Goal: Task Accomplishment & Management: Manage account settings

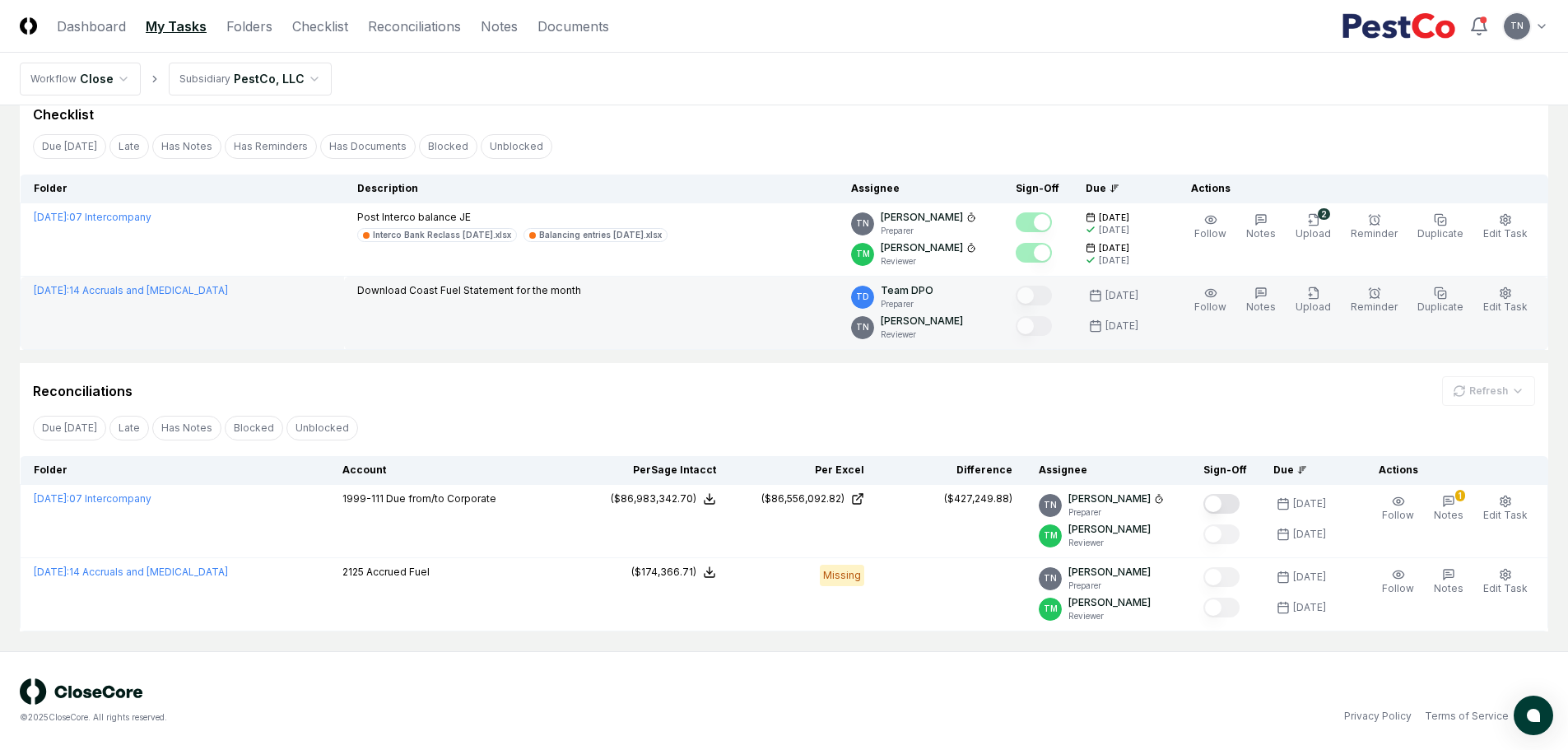
scroll to position [70, 0]
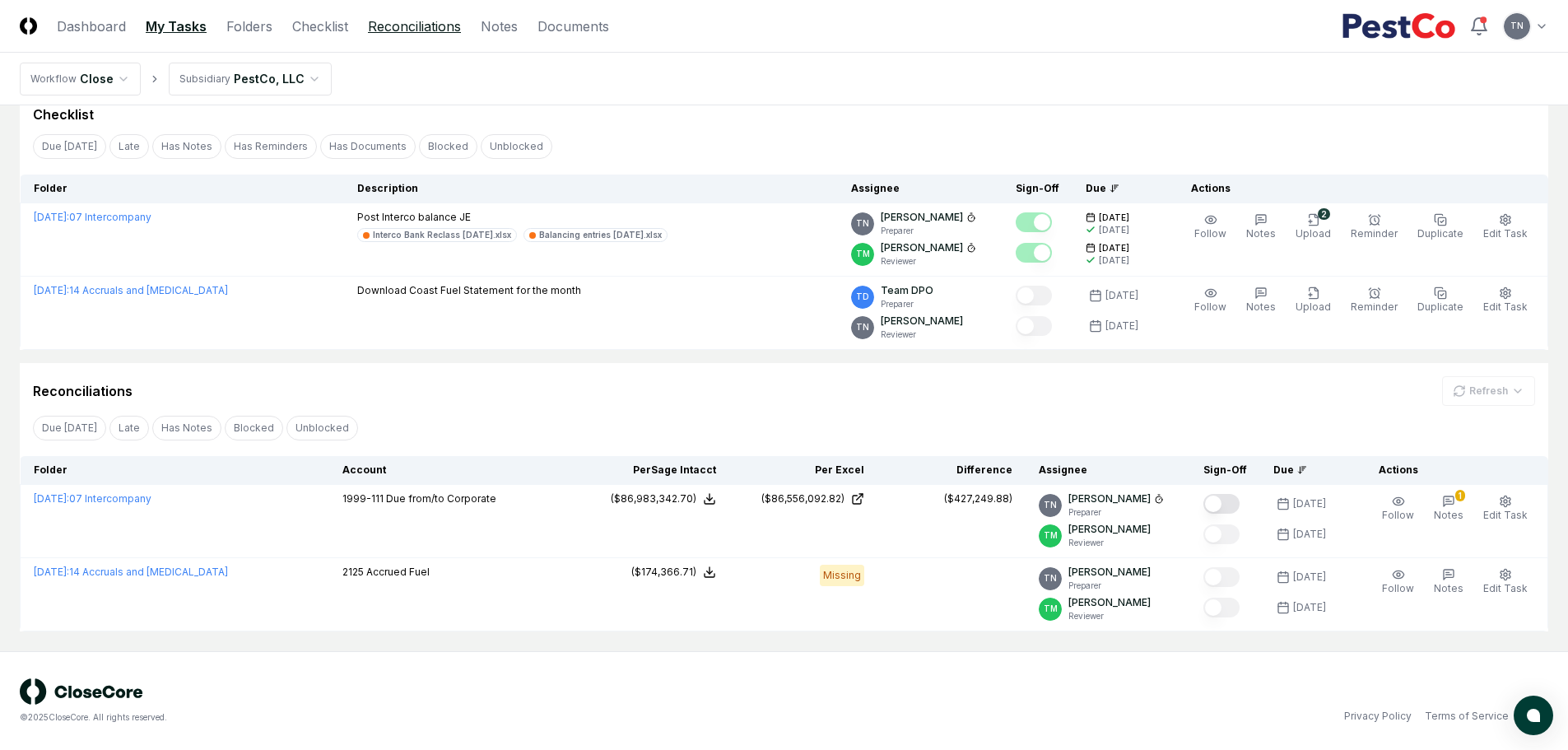
click at [409, 25] on link "Reconciliations" at bounding box center [415, 26] width 93 height 20
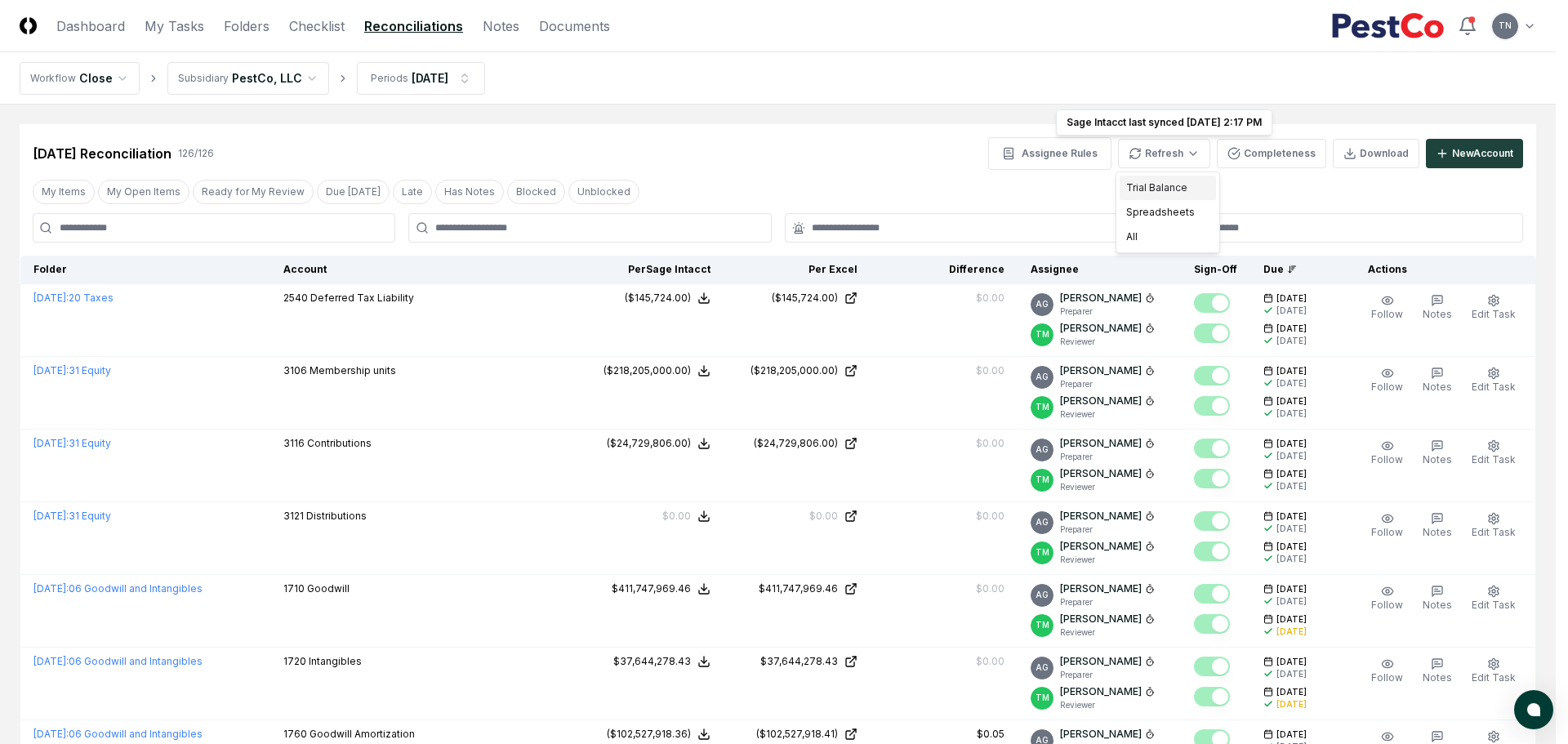
click at [1182, 188] on div "Trial Balance" at bounding box center [1167, 188] width 96 height 25
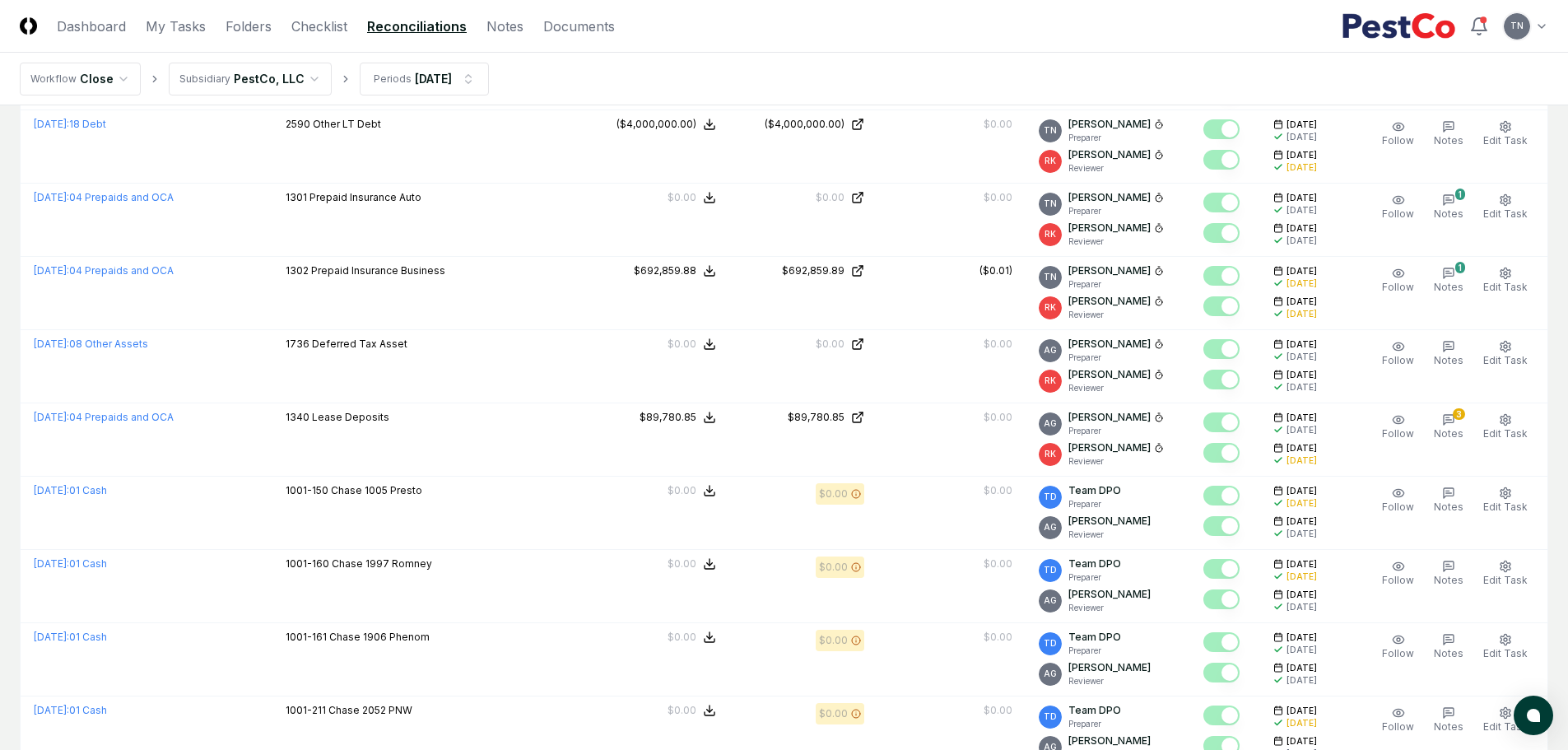
scroll to position [823, 0]
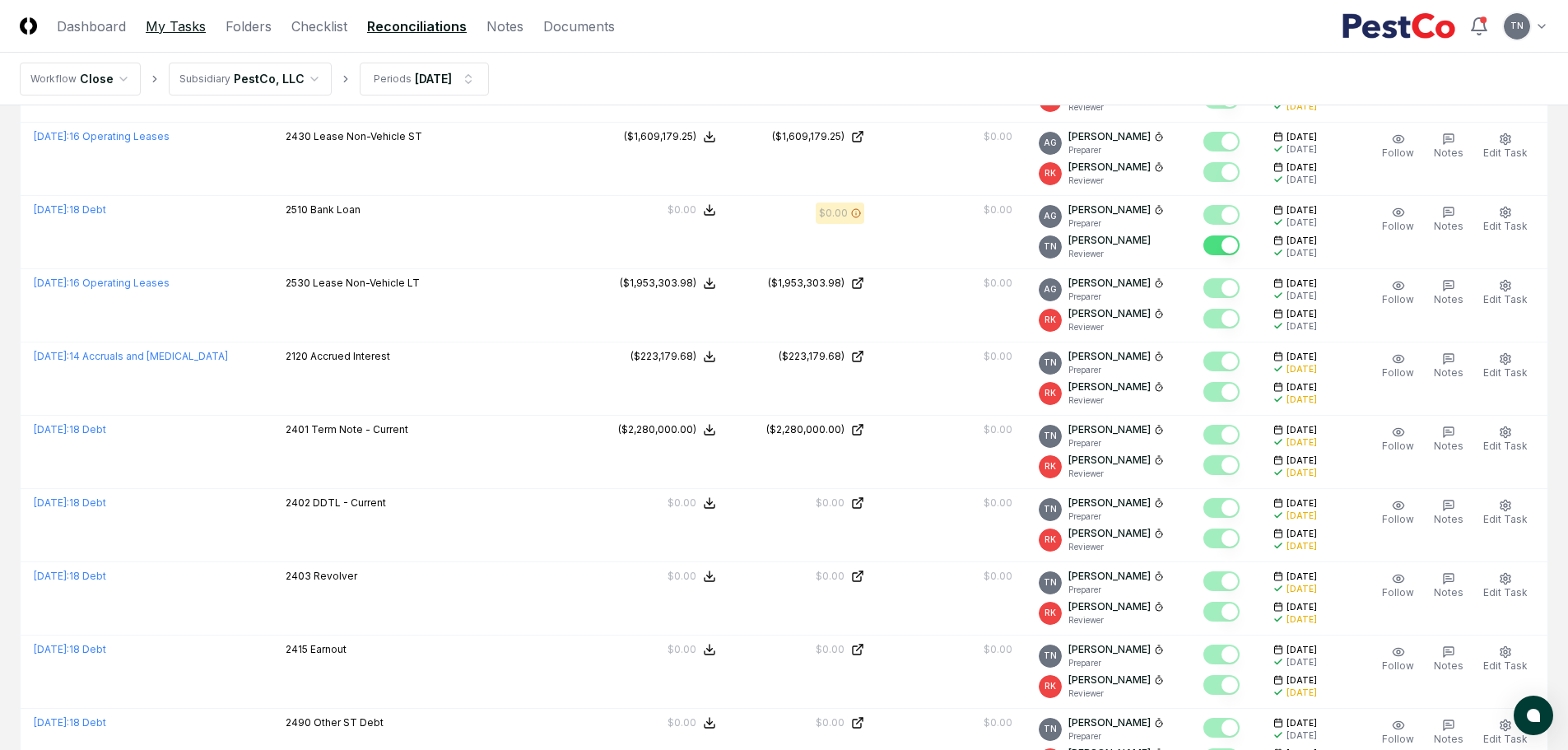
click at [150, 23] on link "My Tasks" at bounding box center [176, 26] width 60 height 20
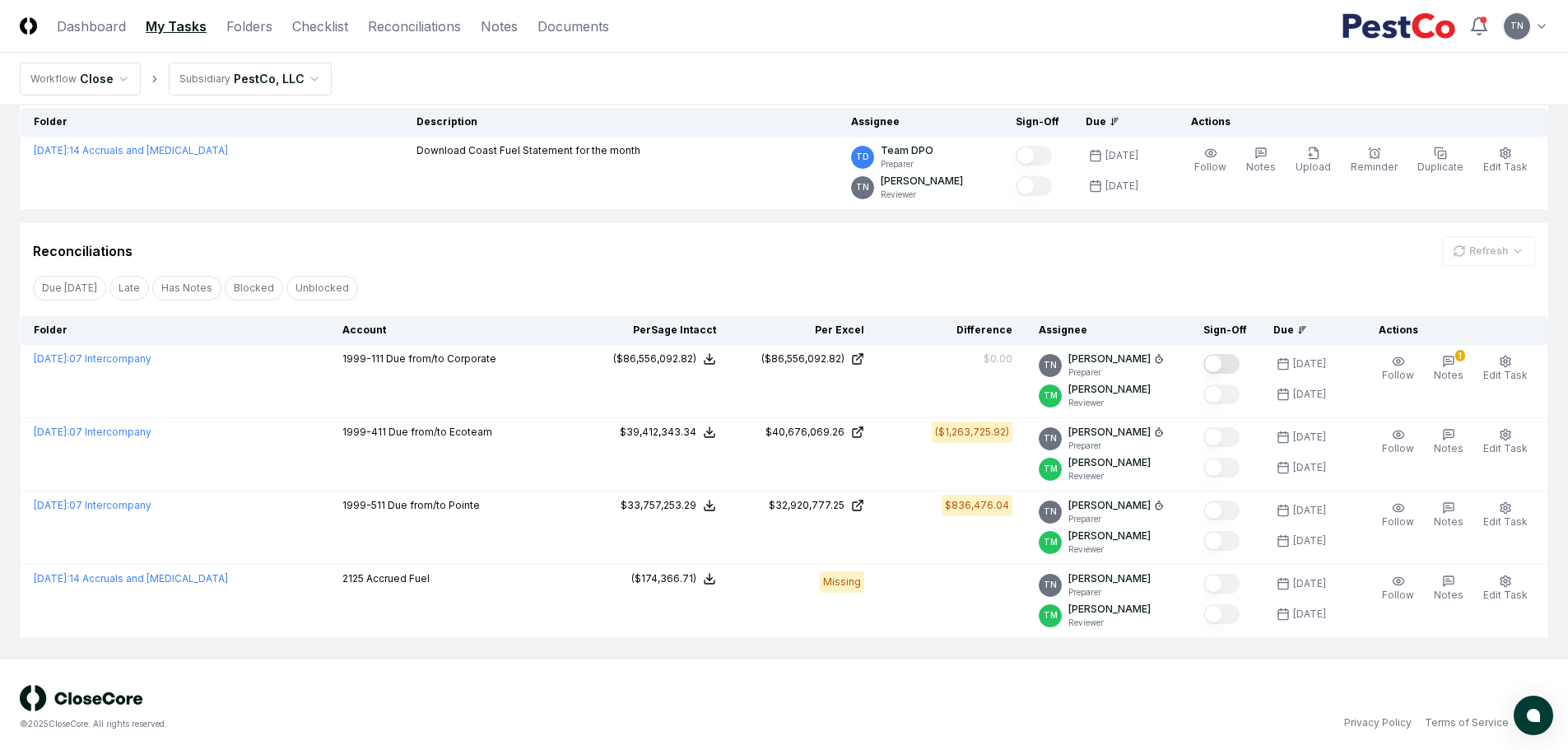
scroll to position [143, 0]
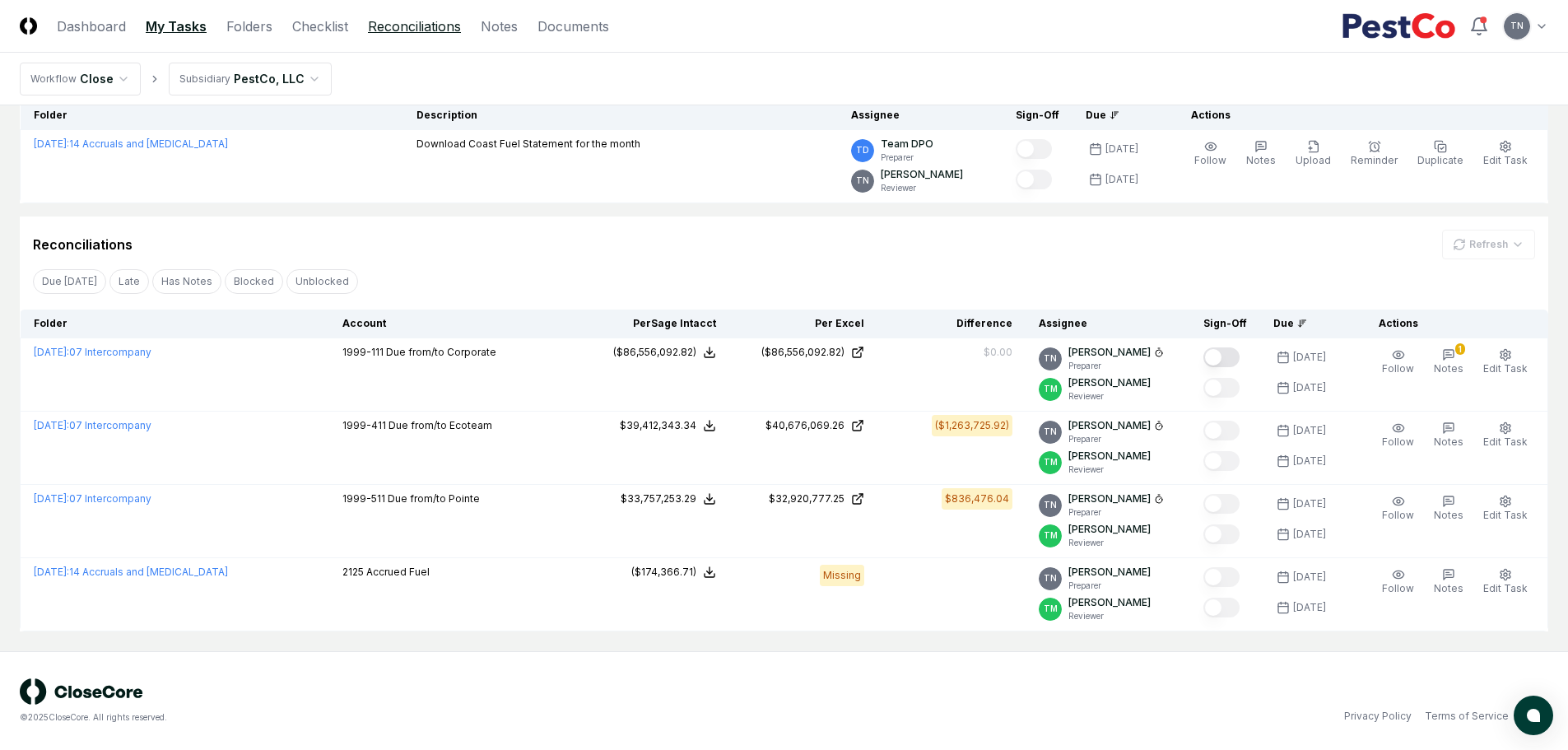
click at [413, 27] on link "Reconciliations" at bounding box center [415, 26] width 93 height 20
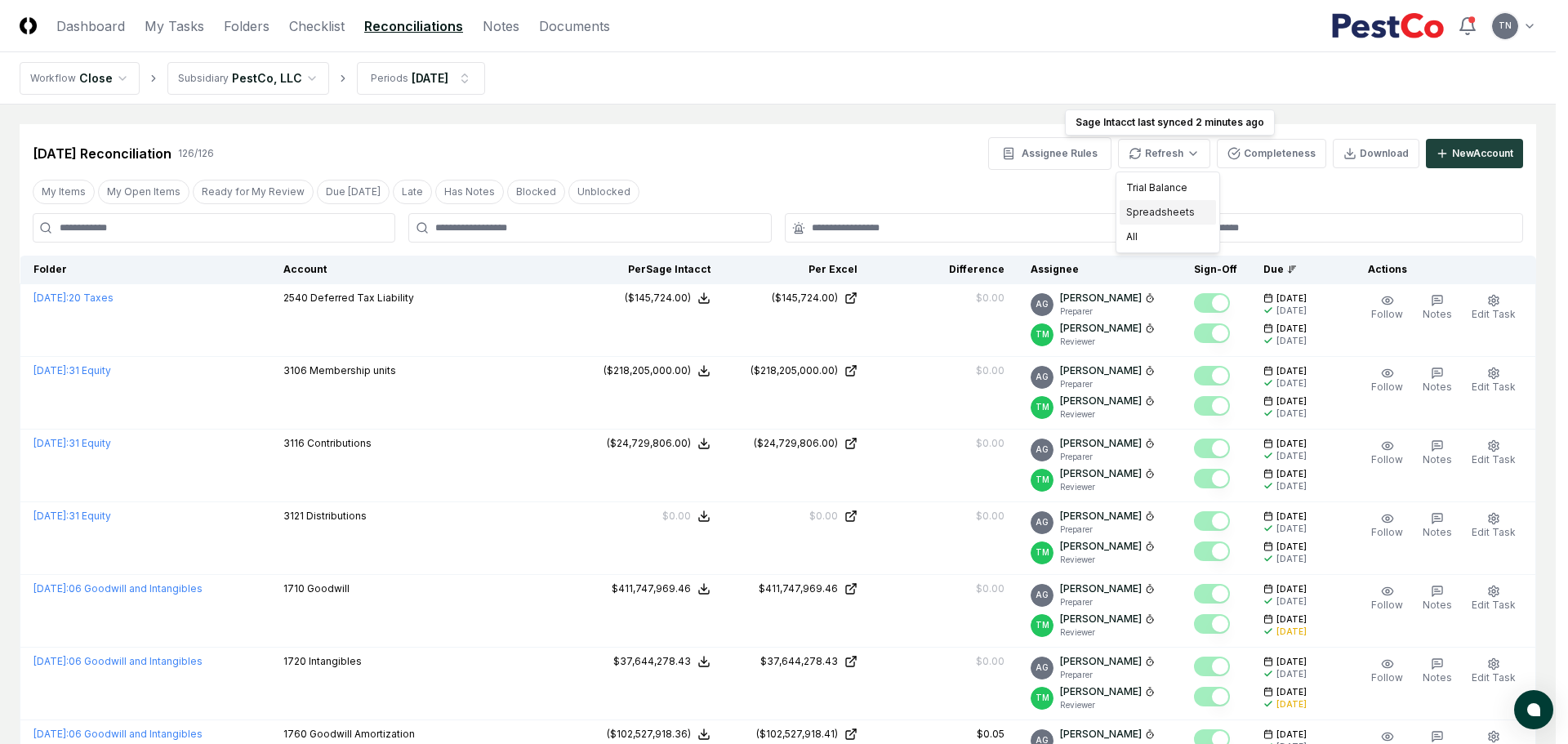
click at [1164, 207] on div "Spreadsheets" at bounding box center [1167, 212] width 96 height 25
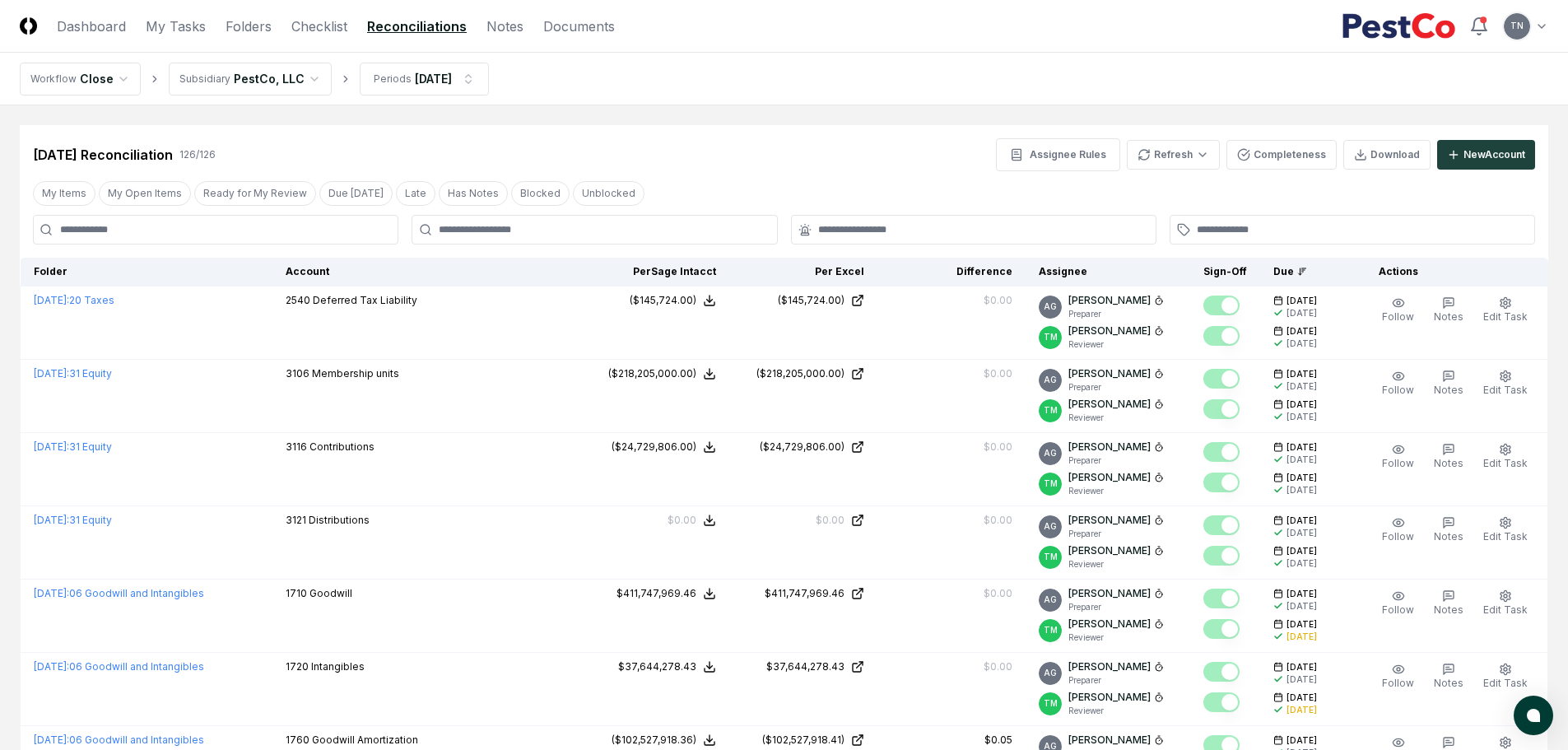
drag, startPoint x: 174, startPoint y: 31, endPoint x: 171, endPoint y: 83, distance: 52.1
click at [174, 31] on link "My Tasks" at bounding box center [176, 26] width 60 height 20
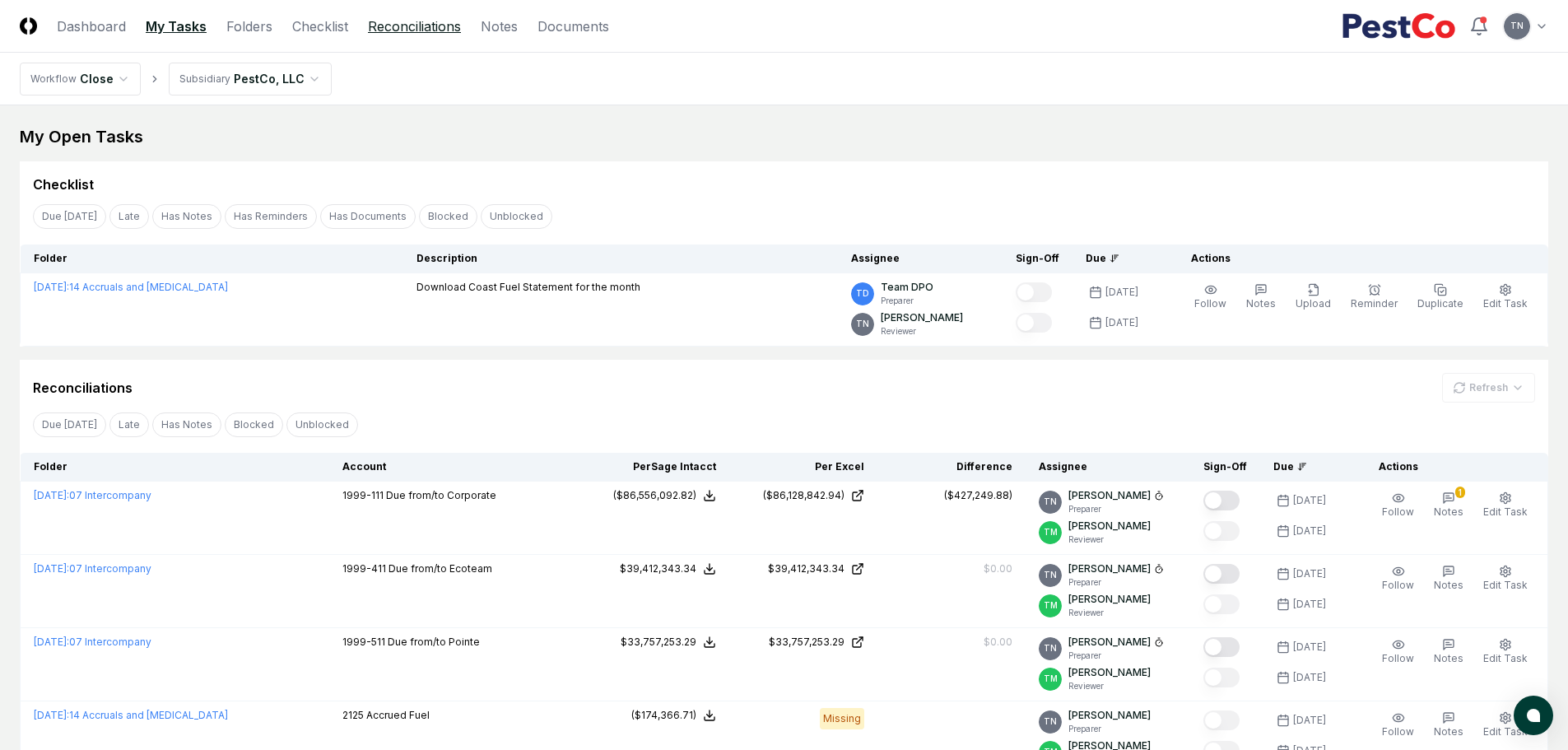
click at [401, 26] on link "Reconciliations" at bounding box center [415, 26] width 93 height 20
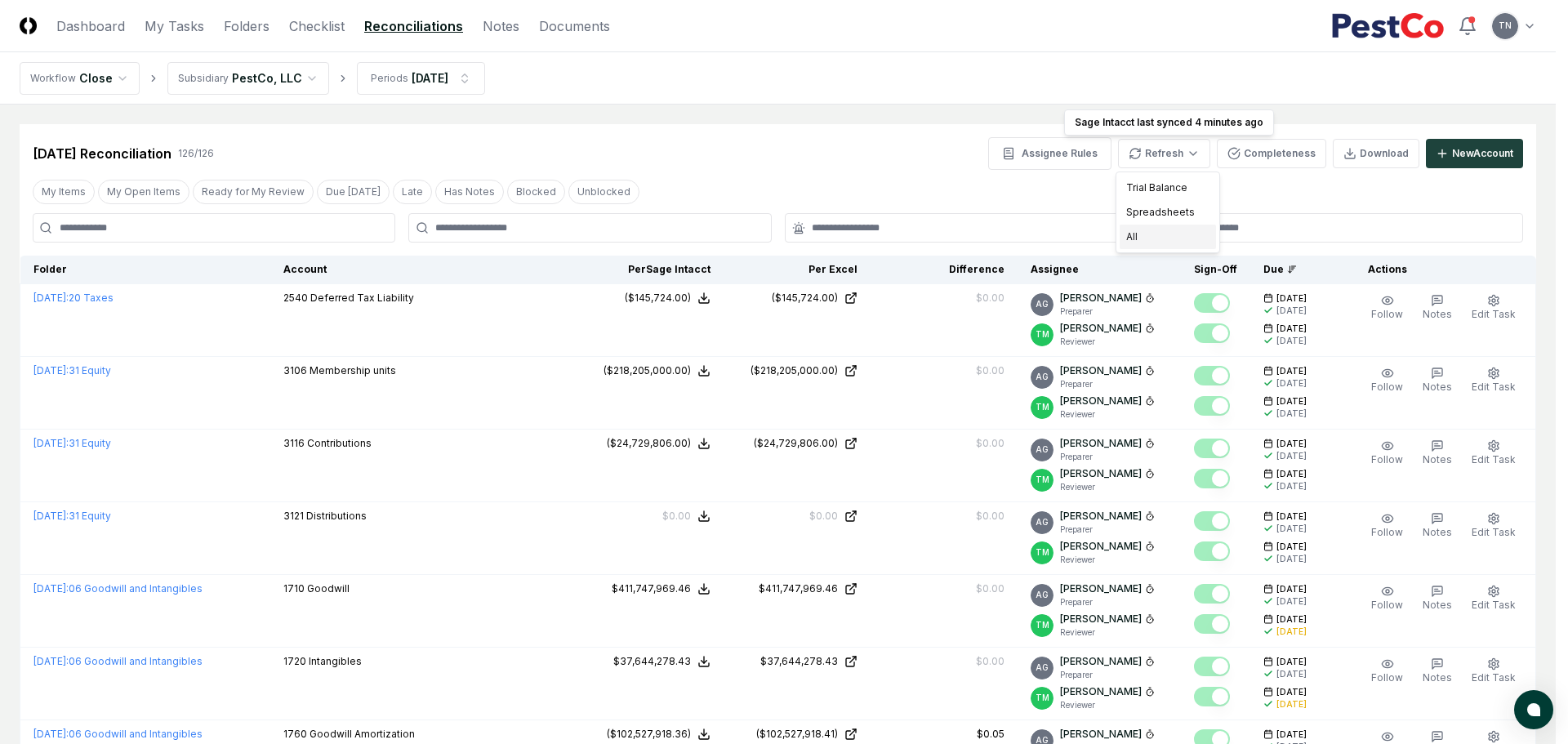
click at [1139, 240] on div "All" at bounding box center [1167, 237] width 96 height 25
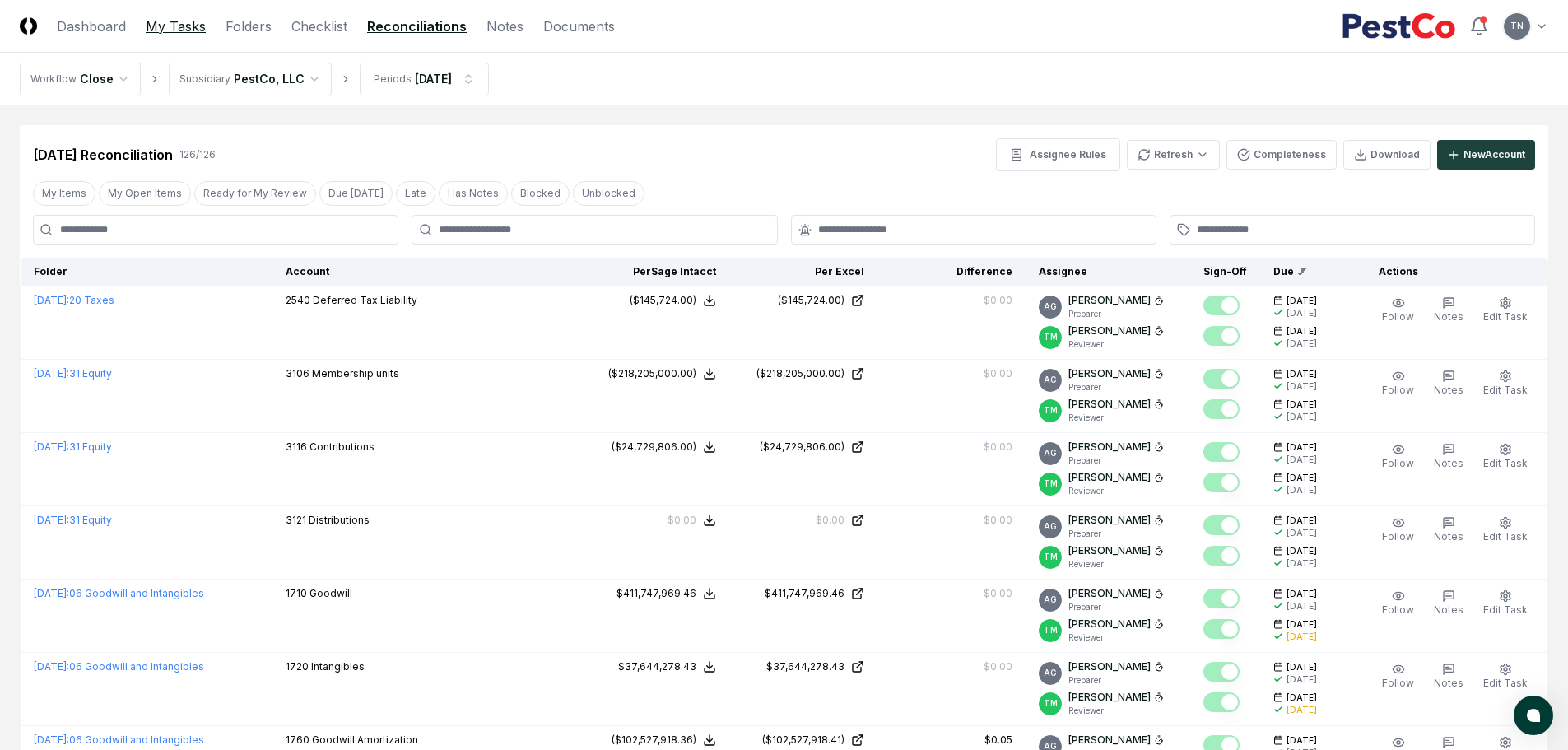
click at [163, 25] on link "My Tasks" at bounding box center [176, 26] width 60 height 20
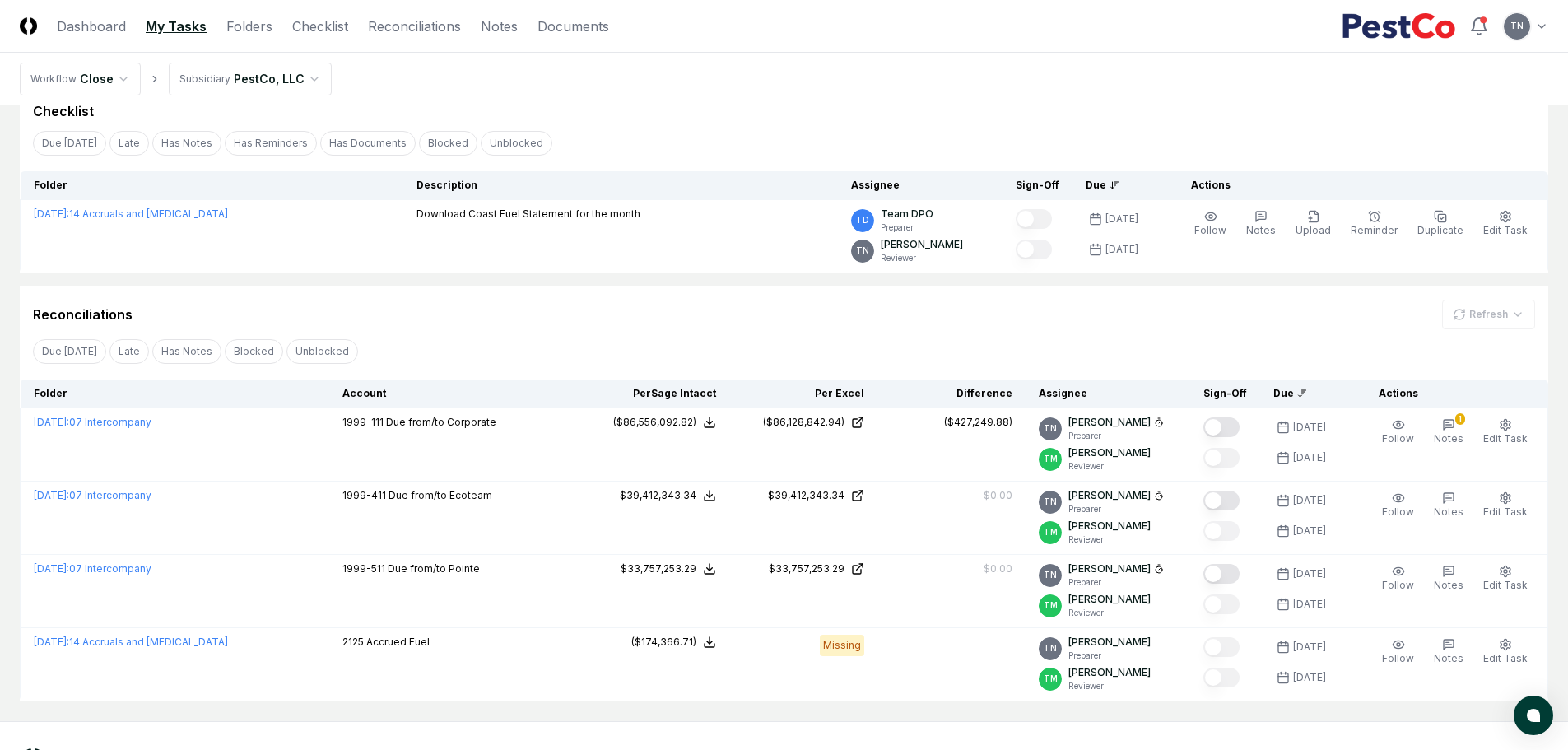
scroll to position [143, 0]
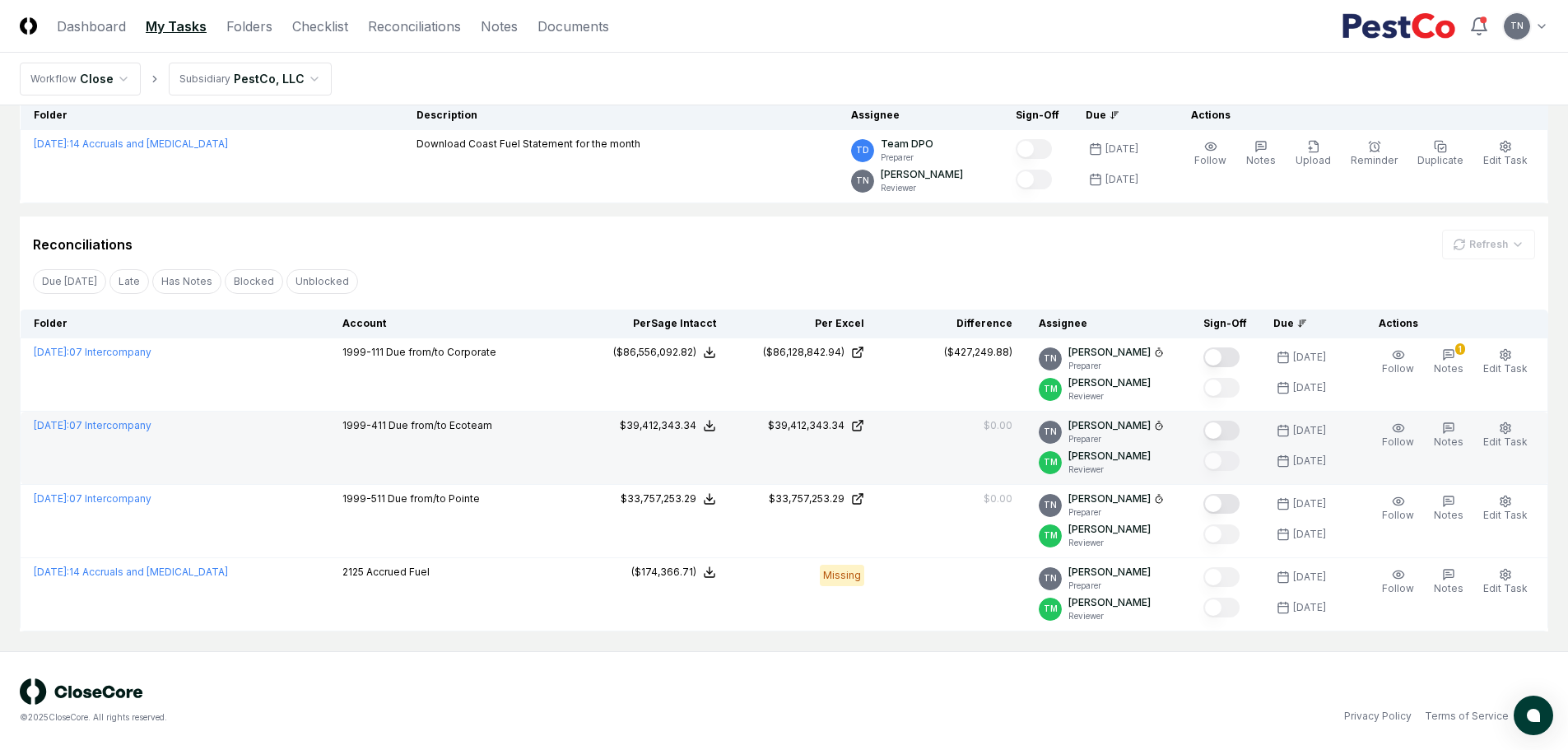
click at [1228, 427] on button "Mark complete" at bounding box center [1221, 430] width 36 height 20
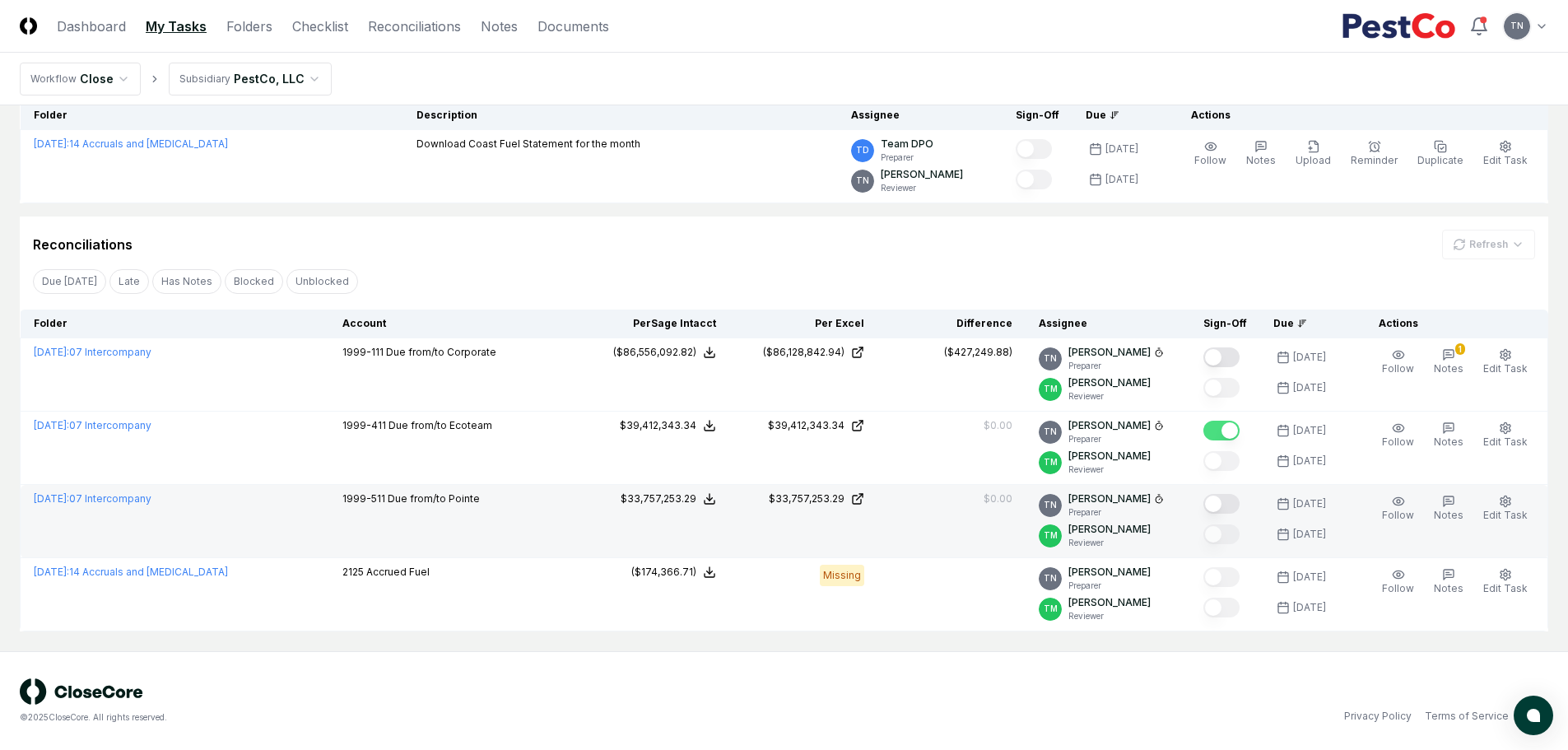
click at [1224, 506] on button "Mark complete" at bounding box center [1221, 504] width 36 height 20
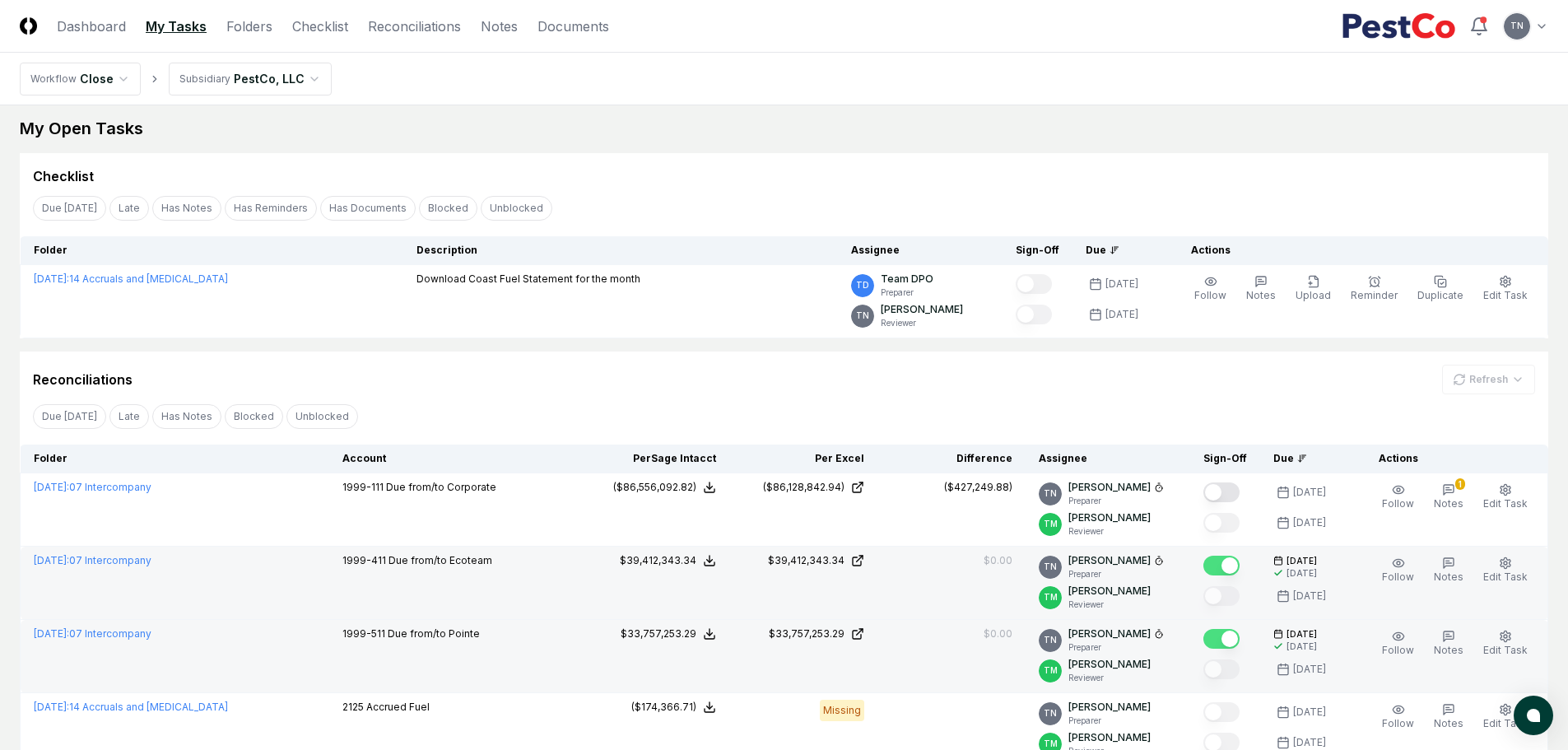
scroll to position [0, 0]
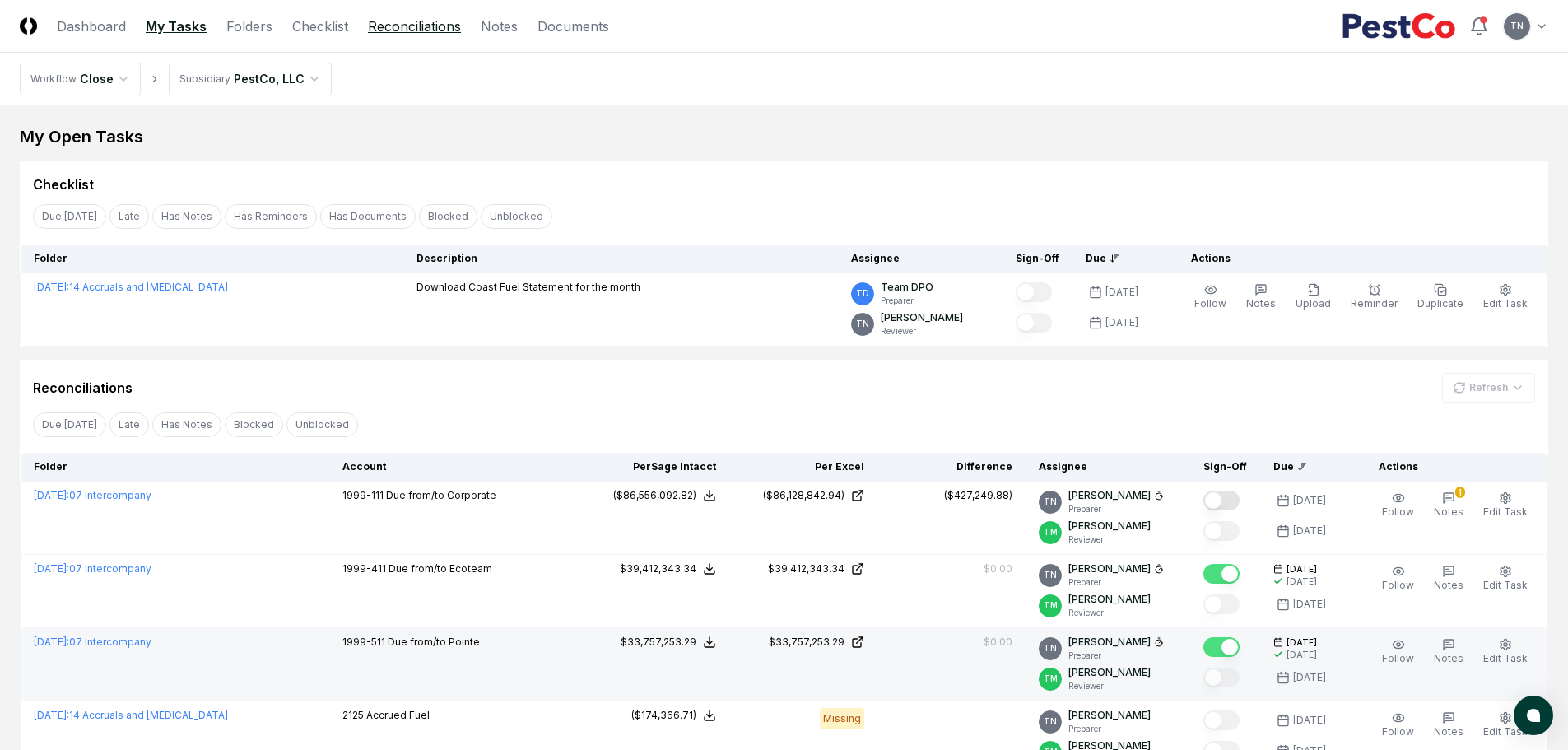
click at [419, 26] on link "Reconciliations" at bounding box center [415, 26] width 93 height 20
